Goal: Information Seeking & Learning: Find specific fact

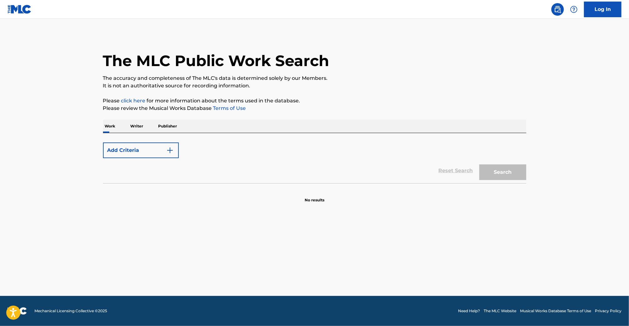
click at [171, 127] on p "Publisher" at bounding box center [168, 126] width 23 height 13
click at [155, 143] on div "Publisher Name" at bounding box center [135, 147] width 56 height 8
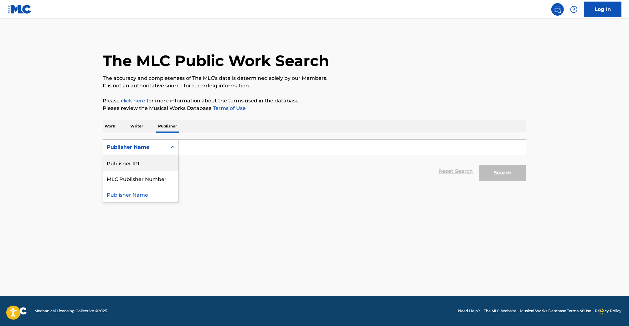
click at [154, 167] on div "Publisher IPI" at bounding box center [140, 163] width 75 height 16
click at [204, 147] on input "Search Form" at bounding box center [352, 147] width 347 height 15
paste input "01267559217"
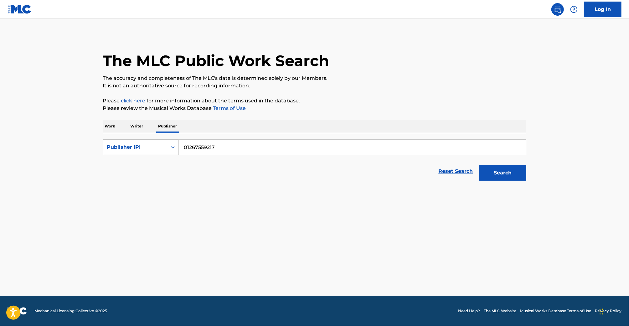
click at [479, 165] on button "Search" at bounding box center [502, 173] width 47 height 16
click at [279, 145] on input "01267559217" at bounding box center [352, 147] width 347 height 15
click at [479, 165] on button "Search" at bounding box center [502, 173] width 47 height 16
click at [497, 167] on button "Search" at bounding box center [502, 173] width 47 height 16
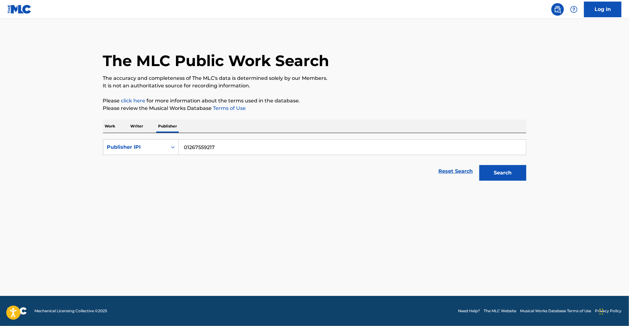
click at [497, 167] on button "Search" at bounding box center [502, 173] width 47 height 16
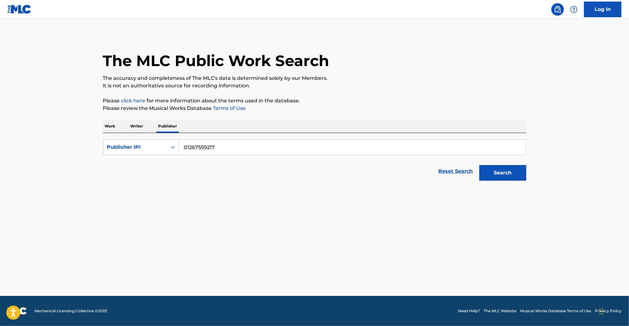
click at [497, 167] on button "Search" at bounding box center [502, 173] width 47 height 16
click at [319, 141] on input "01267559217" at bounding box center [352, 147] width 347 height 15
paste input "15047397"
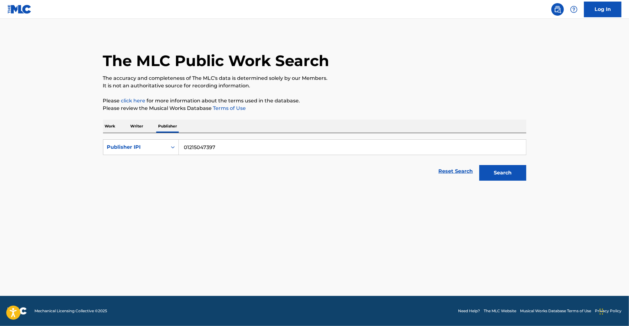
click at [479, 165] on button "Search" at bounding box center [502, 173] width 47 height 16
type input "01215047397"
click at [479, 165] on button "Search" at bounding box center [502, 173] width 47 height 16
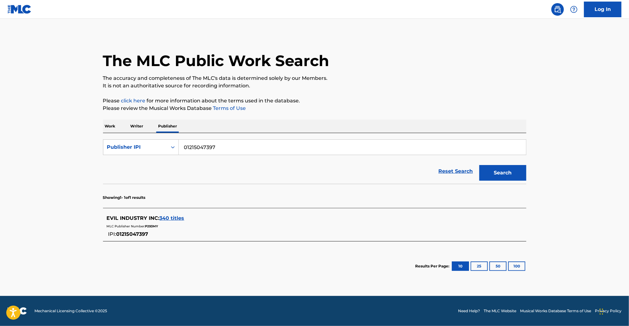
click at [176, 217] on span "340 titles" at bounding box center [172, 218] width 25 height 6
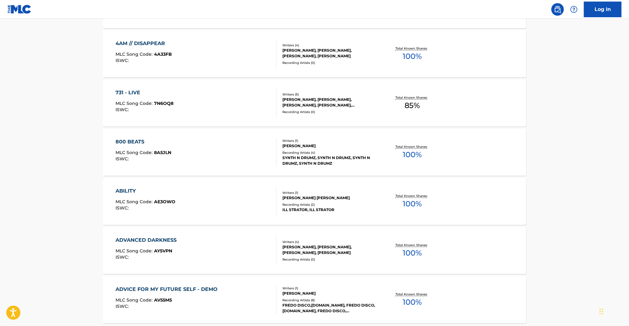
scroll to position [465, 0]
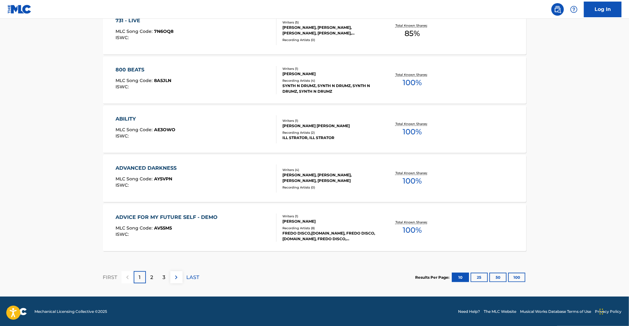
click at [189, 275] on p "LAST" at bounding box center [193, 278] width 13 height 8
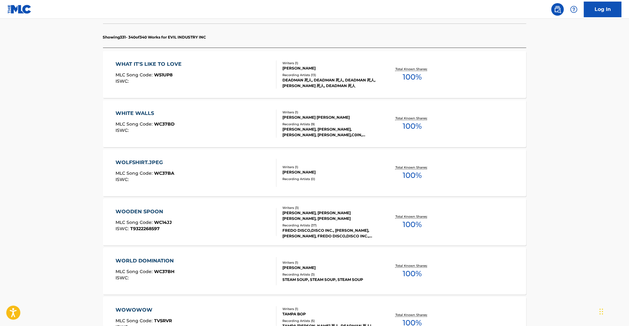
scroll to position [0, 0]
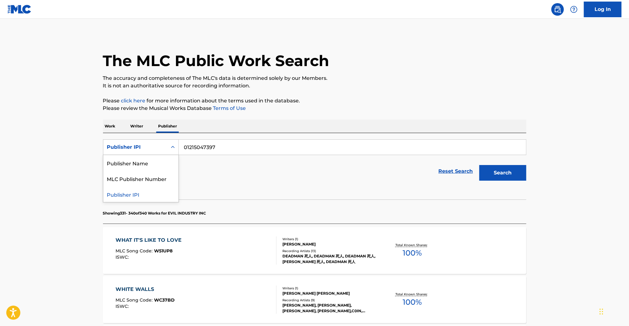
click at [151, 149] on div "Publisher IPI" at bounding box center [135, 147] width 56 height 8
click at [225, 172] on div "Reset Search Search" at bounding box center [314, 171] width 423 height 25
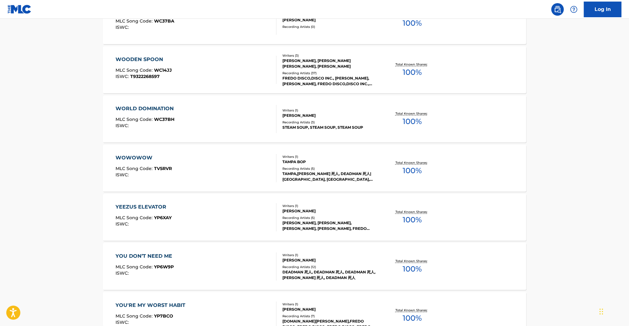
scroll to position [465, 0]
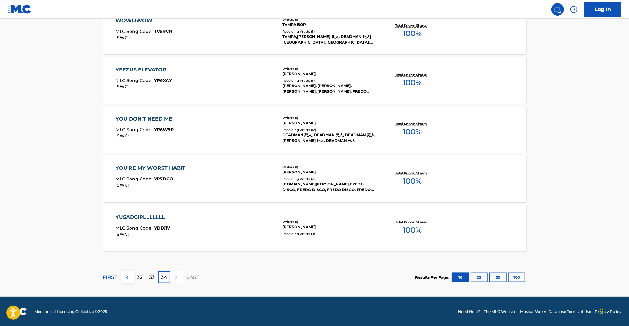
click at [111, 276] on p "FIRST" at bounding box center [110, 278] width 14 height 8
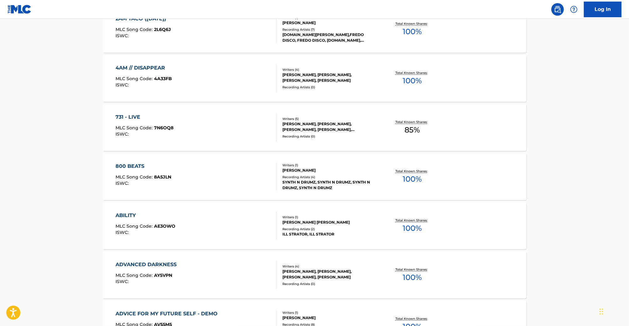
scroll to position [444, 0]
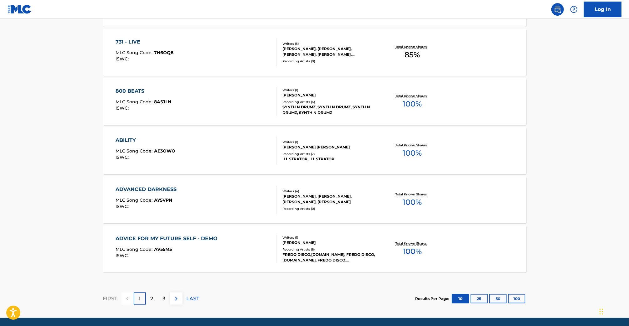
click at [296, 188] on div "ADVANCED DARKNESS MLC Song Code : AY5VPN ISWC : Writers ( 4 ) [PERSON_NAME], [P…" at bounding box center [314, 199] width 423 height 47
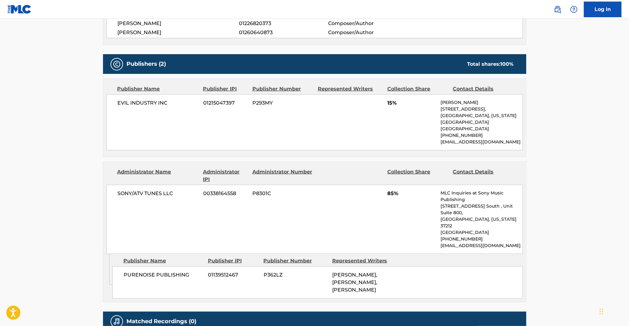
scroll to position [251, 0]
